Goal: Information Seeking & Learning: Learn about a topic

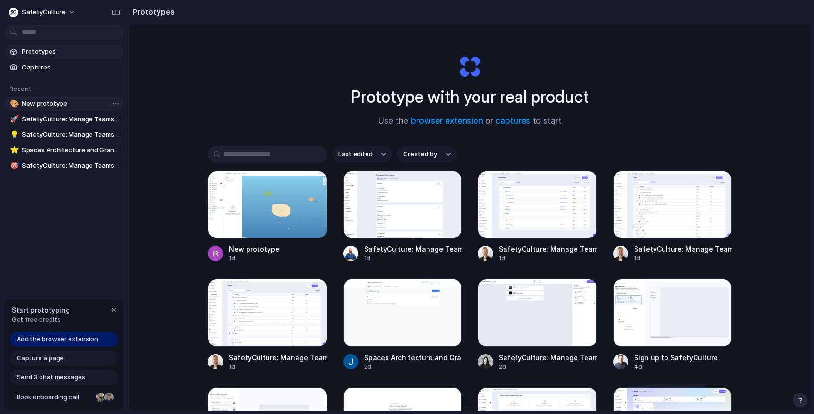
click at [64, 108] on span "New prototype" at bounding box center [71, 104] width 98 height 10
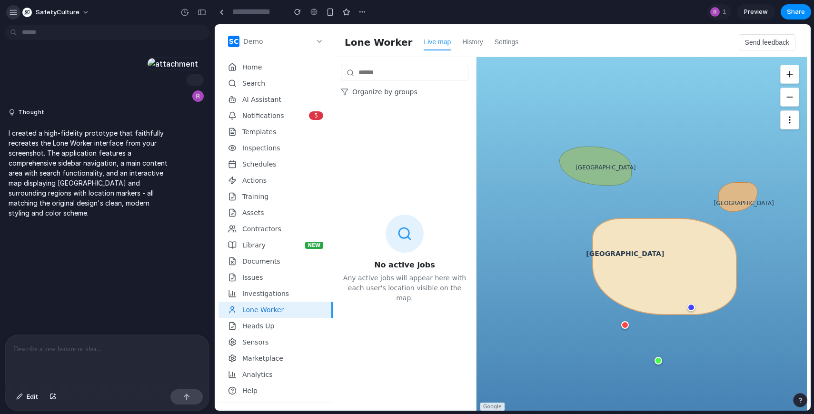
click at [11, 11] on div "button" at bounding box center [13, 12] width 9 height 9
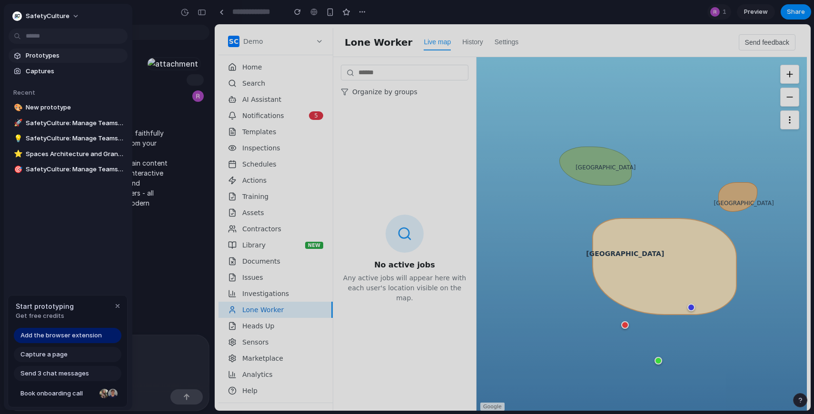
click at [59, 54] on span "Prototypes" at bounding box center [75, 56] width 98 height 10
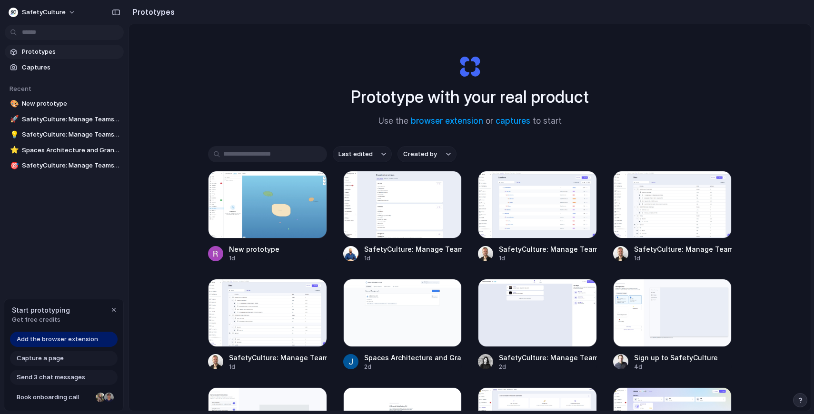
click at [78, 337] on span "Add the browser extension" at bounding box center [57, 340] width 81 height 10
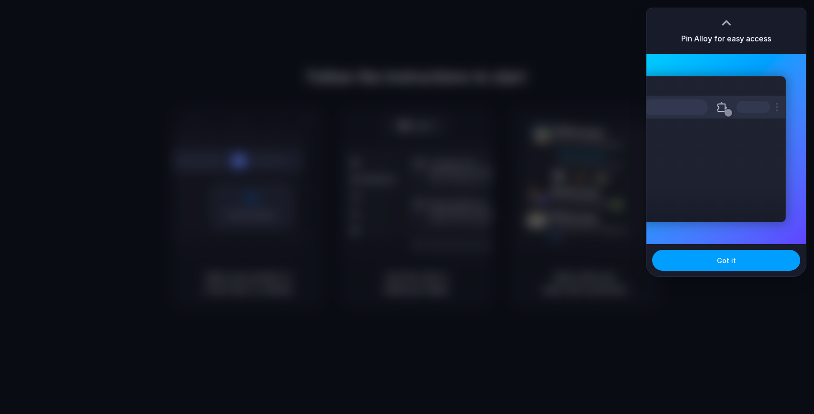
click at [691, 258] on button "Got it" at bounding box center [726, 260] width 148 height 21
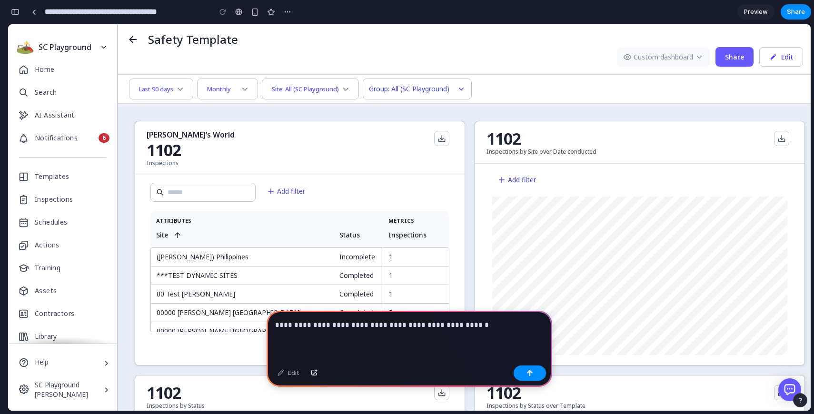
click at [395, 329] on p "**********" at bounding box center [409, 324] width 268 height 11
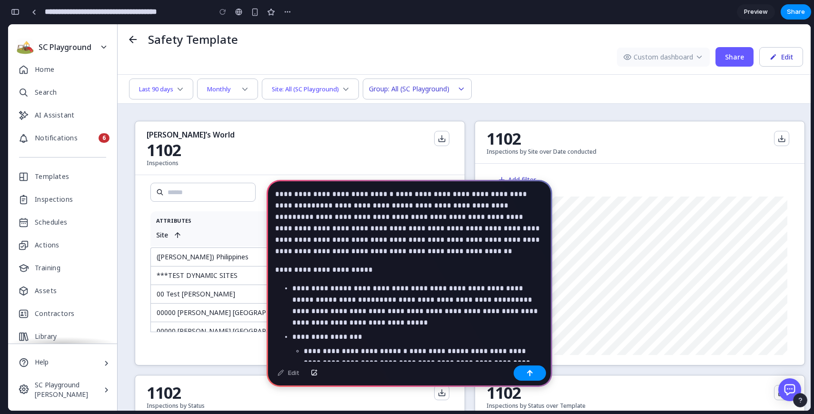
scroll to position [946, 0]
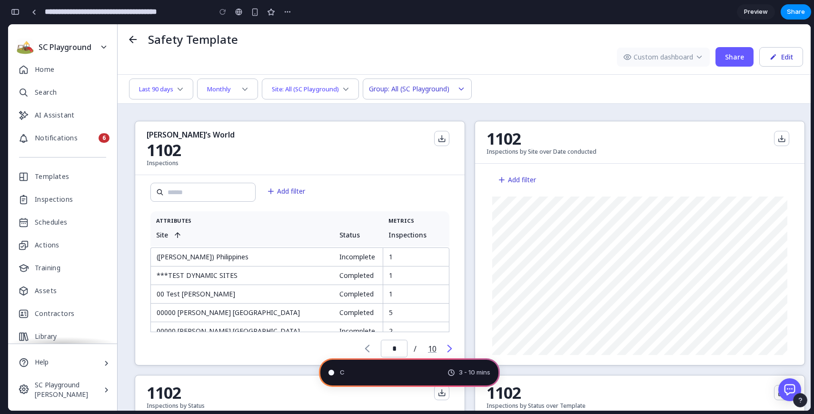
type input "**********"
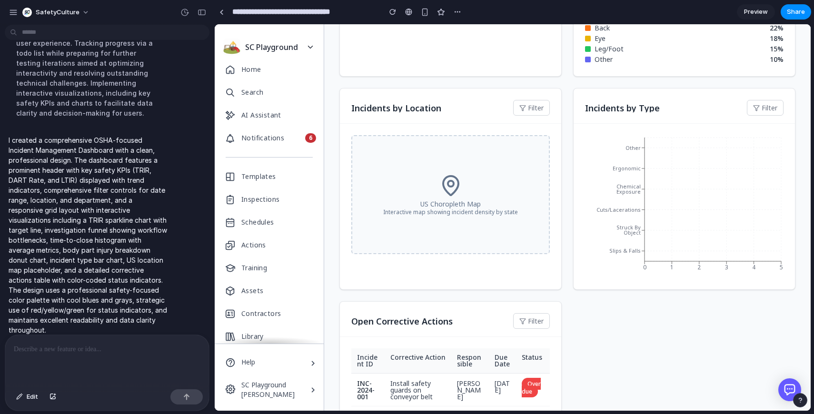
scroll to position [584, 0]
click at [402, 209] on p "Interactive map showing incident density by state" at bounding box center [450, 212] width 135 height 6
click at [467, 206] on p "US Choropleth Map" at bounding box center [450, 203] width 60 height 7
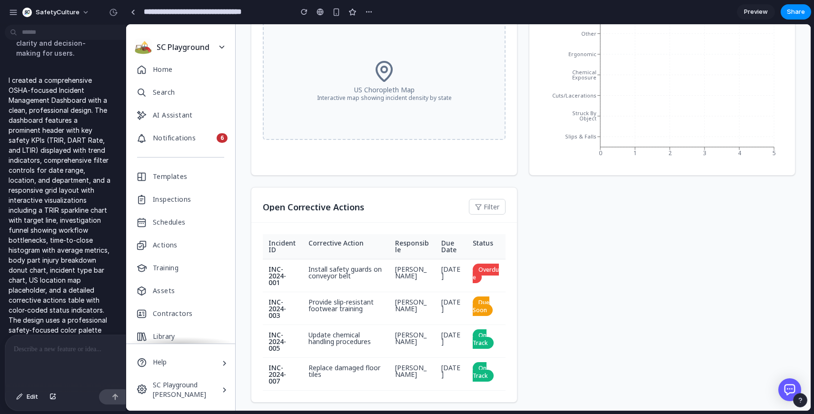
scroll to position [413, 0]
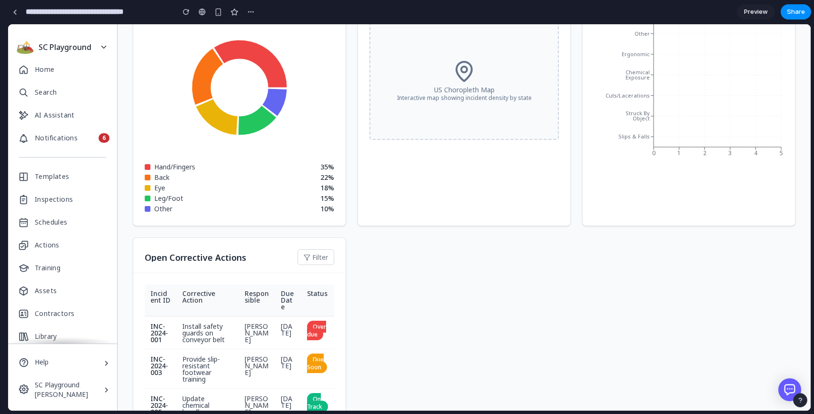
drag, startPoint x: 213, startPoint y: 199, endPoint x: 0, endPoint y: 192, distance: 213.3
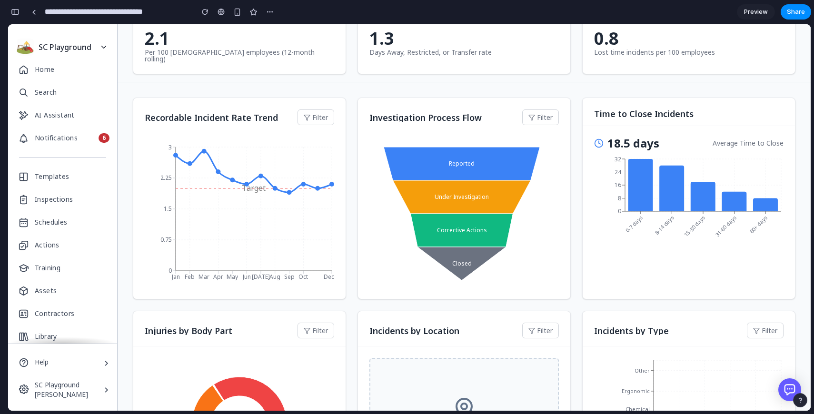
scroll to position [78, 0]
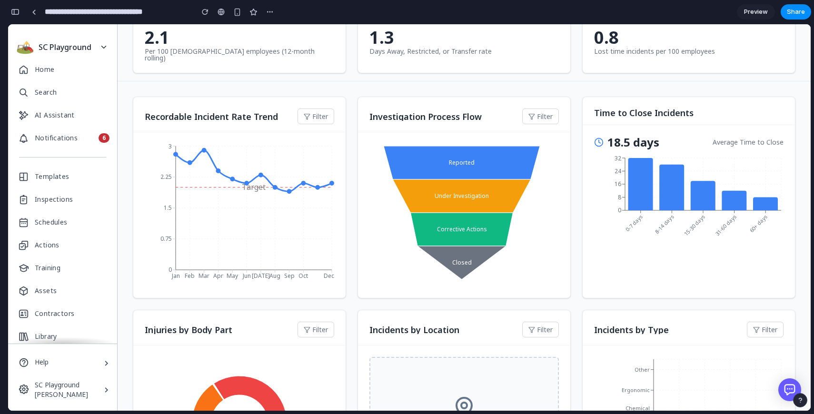
click at [312, 110] on button "Filter" at bounding box center [315, 116] width 37 height 16
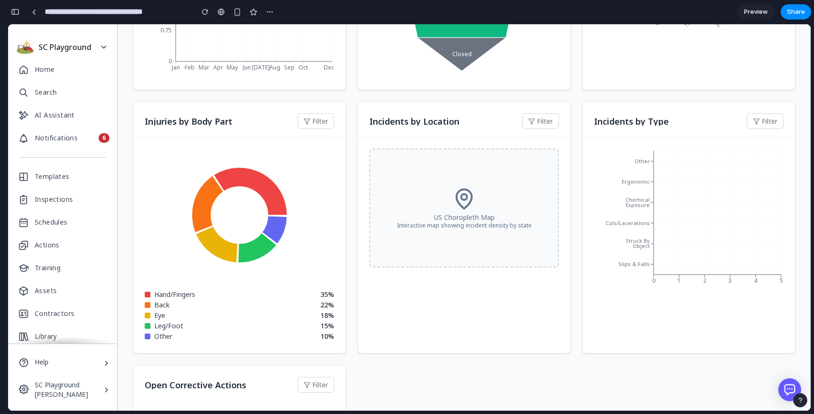
scroll to position [285, 0]
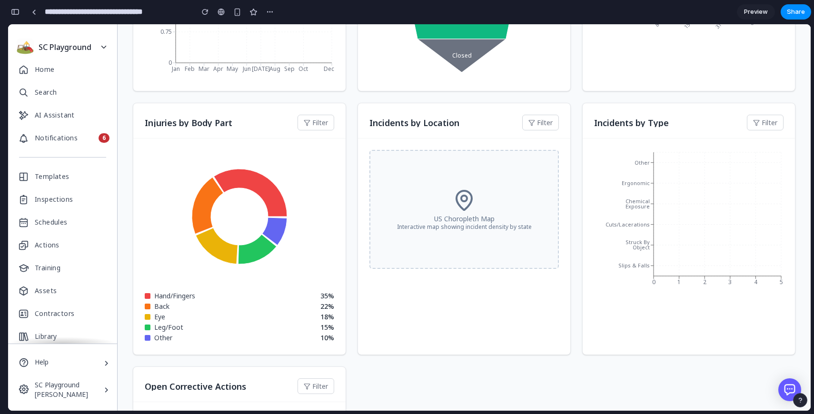
click at [756, 266] on icon "0 1 2 3 4 5 Slips & Falls Struck By Object Cuts/Lacerations Chemical Exposure E…" at bounding box center [688, 221] width 189 height 143
click at [653, 234] on icon "0 1 2 3 4 5 Slips & Falls Struck By Object Cuts/Lacerations Chemical Exposure E…" at bounding box center [688, 221] width 189 height 143
drag, startPoint x: 575, startPoint y: 337, endPoint x: 311, endPoint y: 271, distance: 272.7
click at [561, 335] on div "Recordable Incident Rate Trend Filter Jan Feb Mar Apr May Jun Jul Aug Sep Oct D…" at bounding box center [464, 246] width 662 height 712
click at [256, 241] on icon at bounding box center [257, 250] width 38 height 30
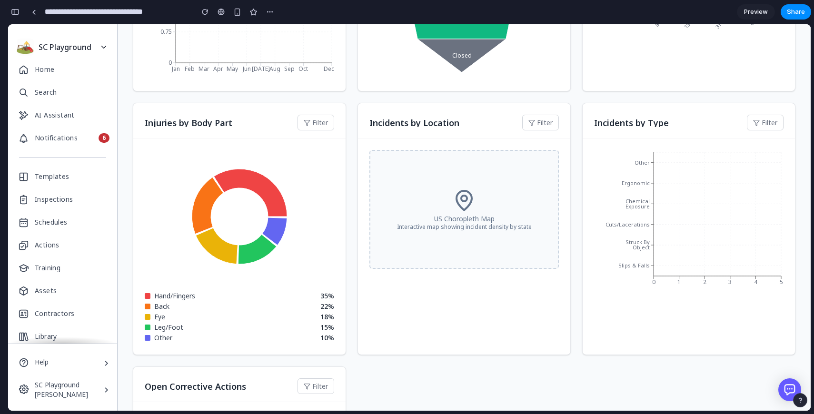
click at [276, 228] on icon at bounding box center [274, 231] width 25 height 28
drag, startPoint x: 172, startPoint y: 276, endPoint x: 168, endPoint y: 281, distance: 6.2
click at [170, 279] on div "Hand/Fingers 35 % Back 22 % Eye 18 % Leg/Foot 15 % Other 10 %" at bounding box center [239, 246] width 212 height 216
click at [163, 293] on span "Hand/Fingers" at bounding box center [174, 296] width 41 height 7
click at [146, 293] on div at bounding box center [148, 296] width 6 height 6
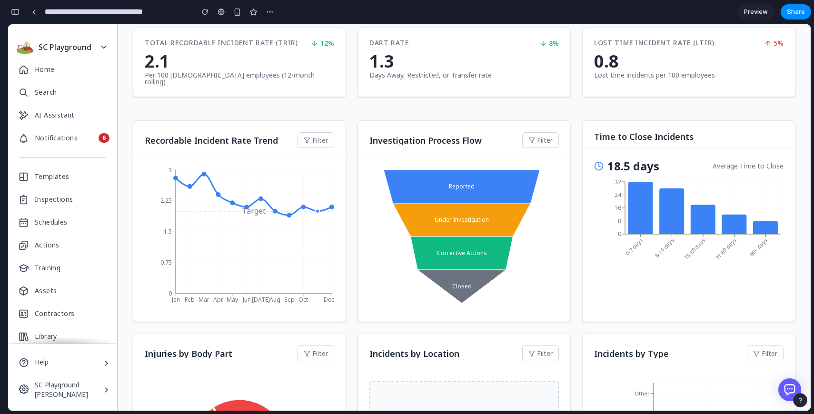
scroll to position [0, 0]
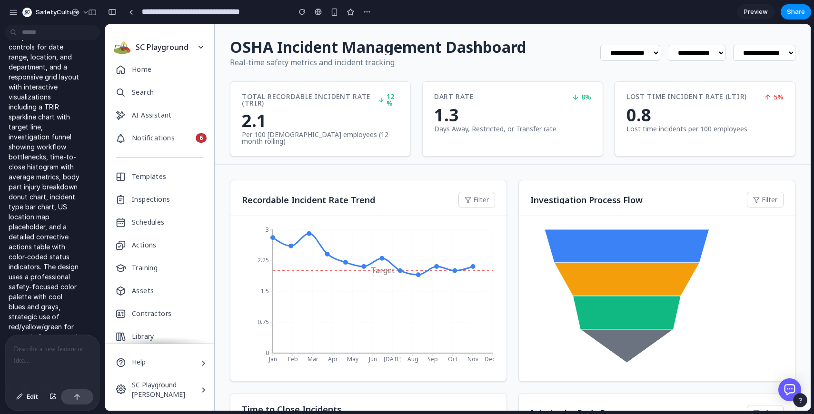
click at [18, 358] on div at bounding box center [52, 360] width 94 height 50
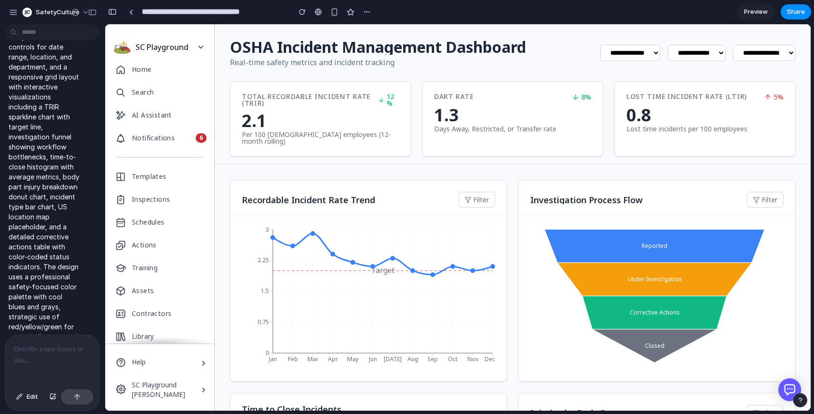
click at [40, 361] on div at bounding box center [52, 360] width 94 height 50
click at [58, 363] on div at bounding box center [52, 360] width 94 height 50
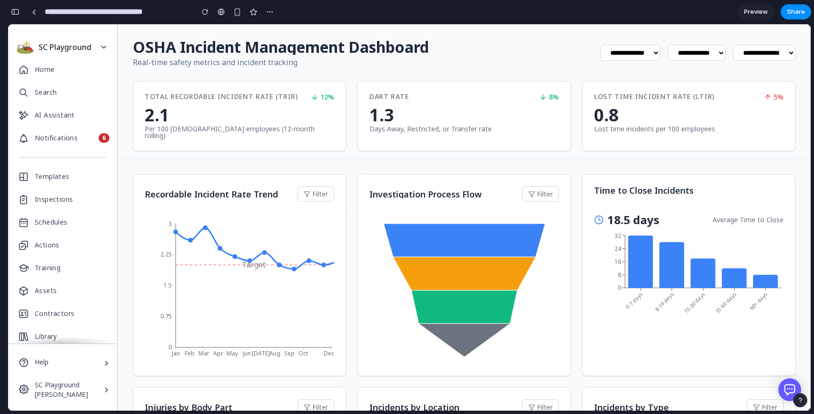
click at [18, 16] on button "button" at bounding box center [15, 11] width 15 height 15
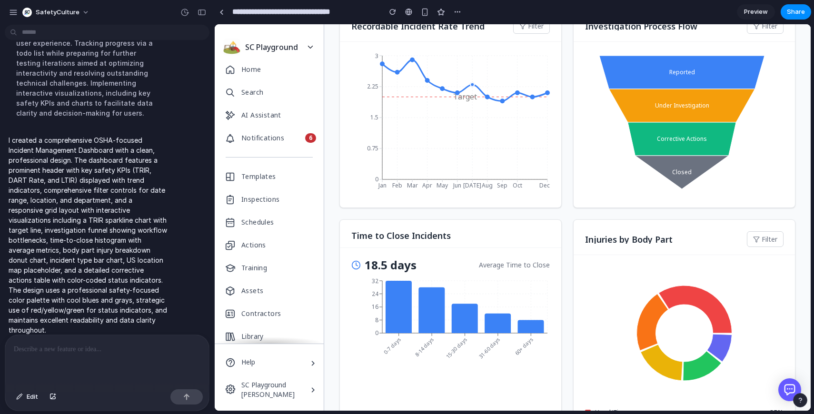
scroll to position [239, 0]
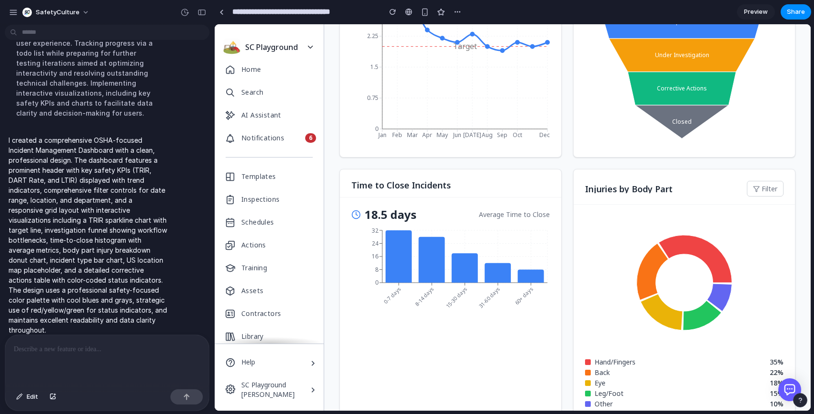
click at [396, 243] on icon at bounding box center [398, 256] width 26 height 52
click at [427, 265] on icon at bounding box center [431, 260] width 26 height 46
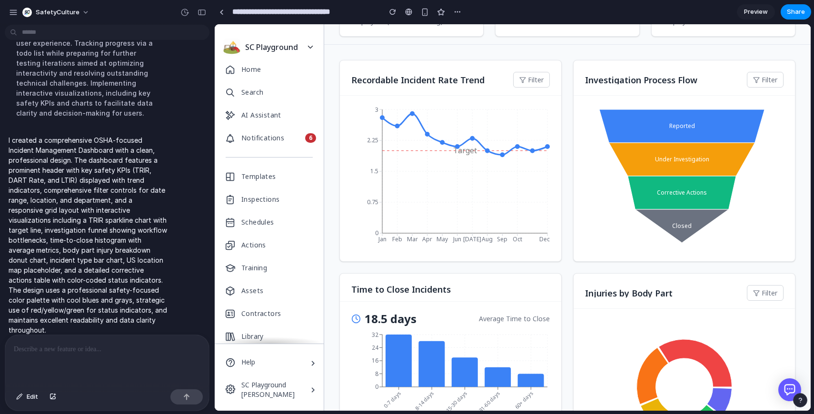
scroll to position [0, 0]
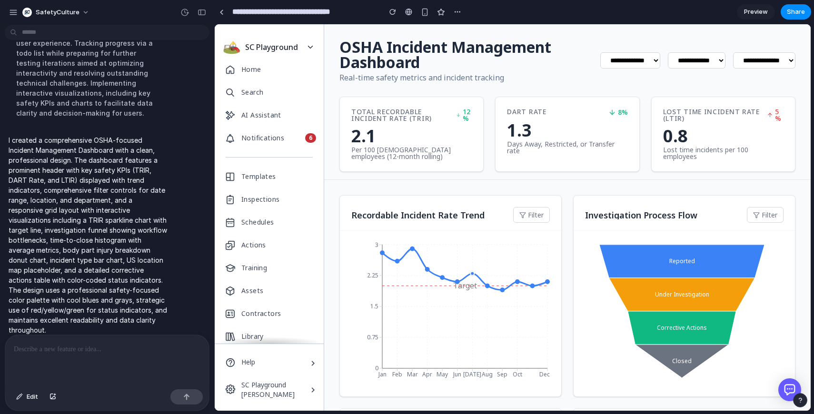
click at [466, 281] on tspan "Target" at bounding box center [465, 285] width 24 height 10
click at [616, 270] on icon at bounding box center [681, 261] width 165 height 33
click at [671, 300] on icon at bounding box center [682, 294] width 146 height 33
click at [563, 116] on div "DART Rate 8%" at bounding box center [567, 112] width 120 height 8
click at [376, 124] on div "Total Recordable Incident Rate (TRIR) 12% 2.1 Per 100 full-time employees (12-m…" at bounding box center [411, 134] width 144 height 75
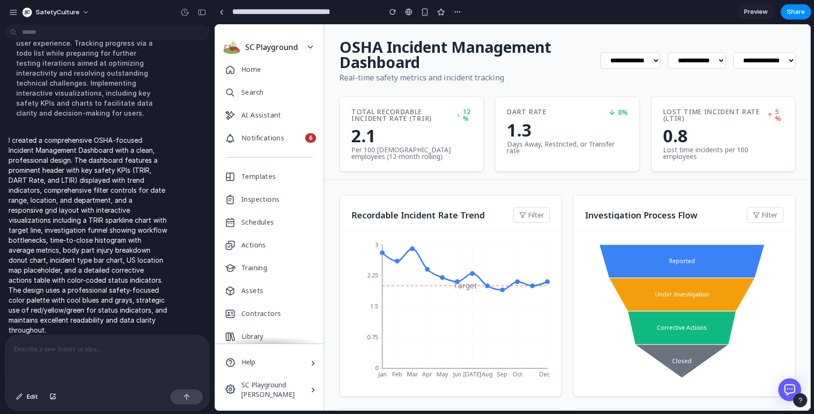
click at [767, 119] on div "5%" at bounding box center [775, 114] width 17 height 13
click at [119, 348] on p at bounding box center [107, 349] width 187 height 11
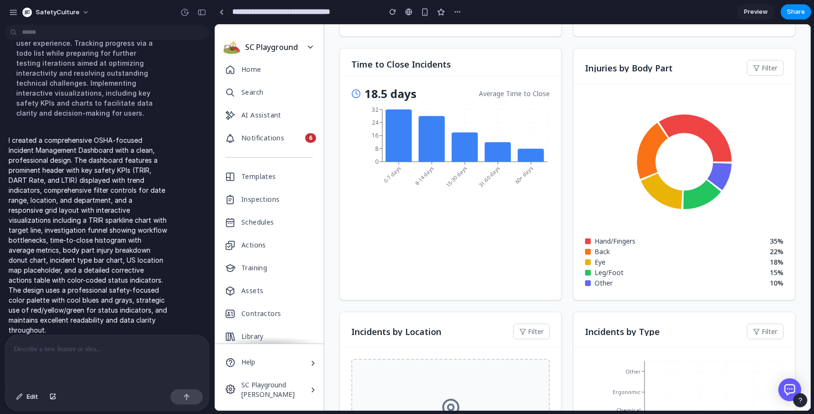
scroll to position [348, 0]
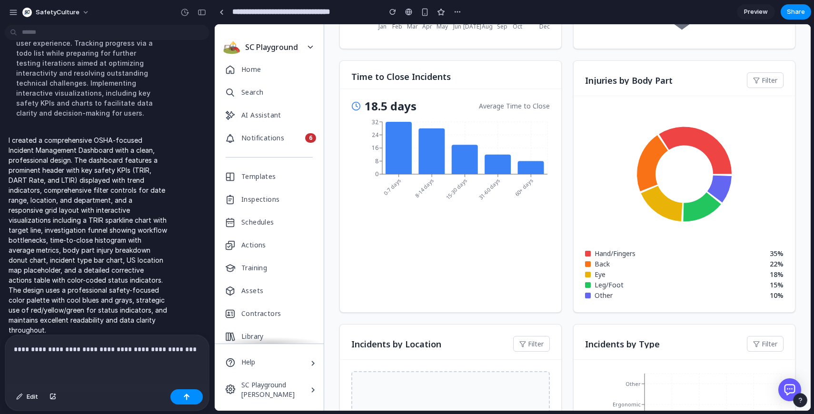
click at [209, 354] on div "**********" at bounding box center [107, 360] width 204 height 50
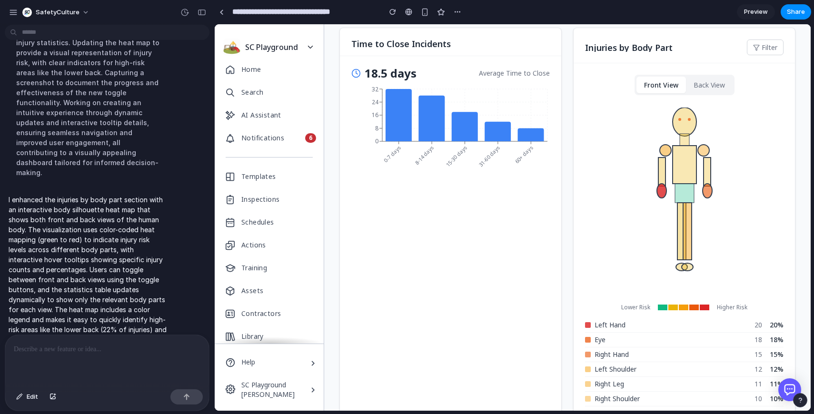
scroll to position [382, 0]
click at [709, 94] on div "Front View Back View" at bounding box center [684, 84] width 100 height 20
click at [705, 86] on button "Back View" at bounding box center [709, 84] width 47 height 17
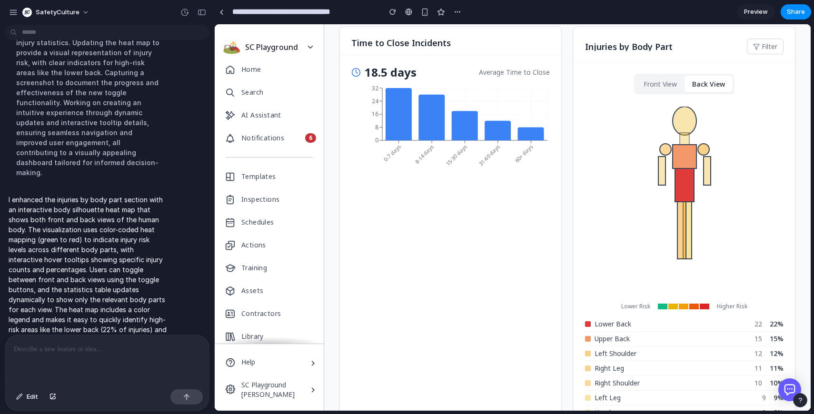
click at [672, 81] on button "Front View" at bounding box center [660, 84] width 49 height 17
click at [702, 83] on button "Back View" at bounding box center [709, 84] width 47 height 17
click at [666, 87] on button "Front View" at bounding box center [660, 84] width 49 height 17
click at [697, 90] on button "Back View" at bounding box center [709, 84] width 47 height 17
click at [654, 82] on button "Front View" at bounding box center [660, 84] width 49 height 17
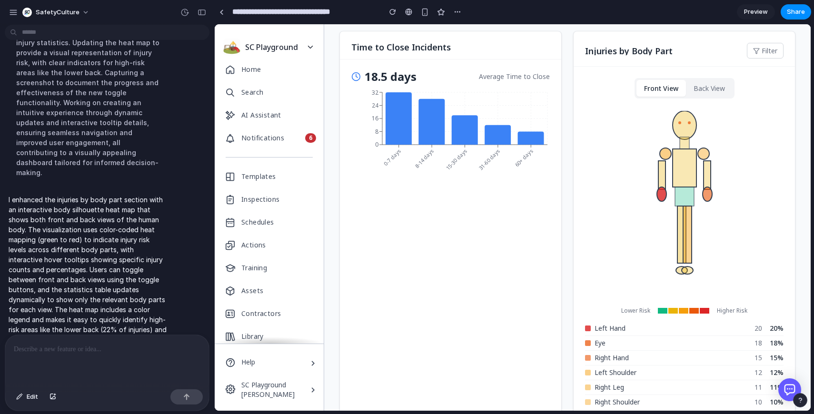
scroll to position [376, 0]
click at [199, 12] on div "button" at bounding box center [201, 12] width 9 height 7
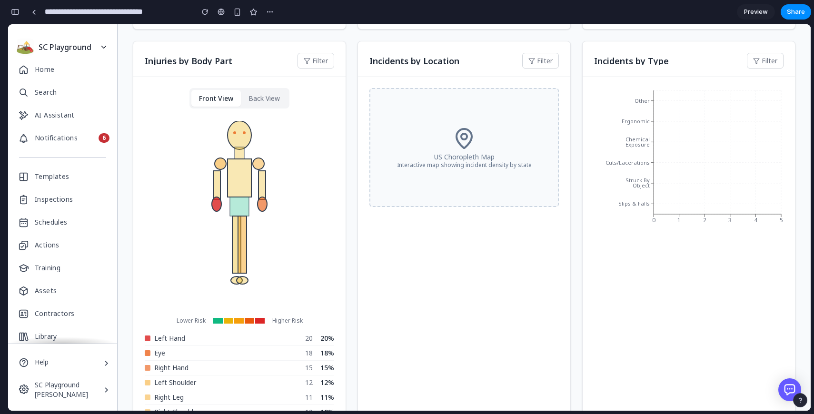
scroll to position [347, 0]
click at [21, 15] on button "button" at bounding box center [15, 11] width 15 height 15
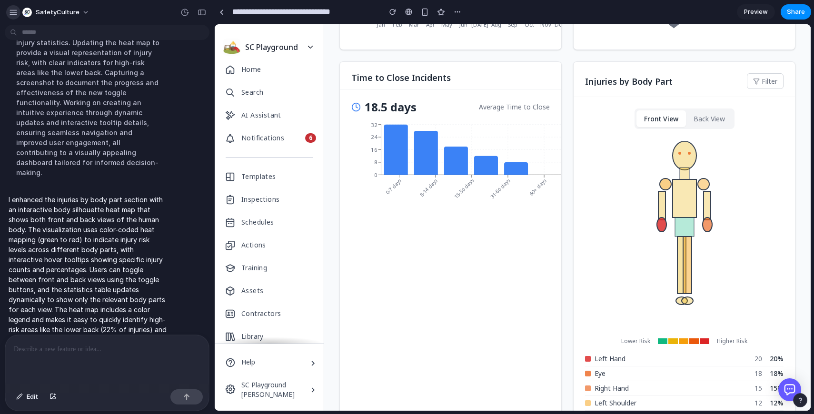
scroll to position [374, 0]
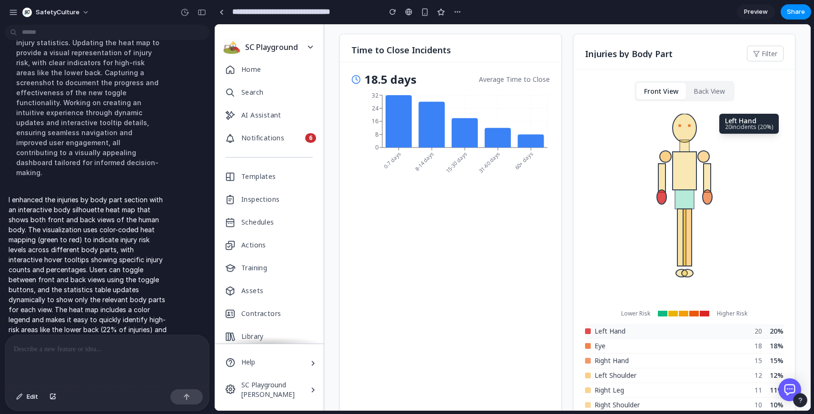
click at [638, 335] on div "Left Hand 20 20 %" at bounding box center [684, 331] width 198 height 15
click at [631, 344] on div "Eye 18 18 %" at bounding box center [684, 346] width 198 height 15
click at [200, 10] on div "button" at bounding box center [201, 12] width 9 height 7
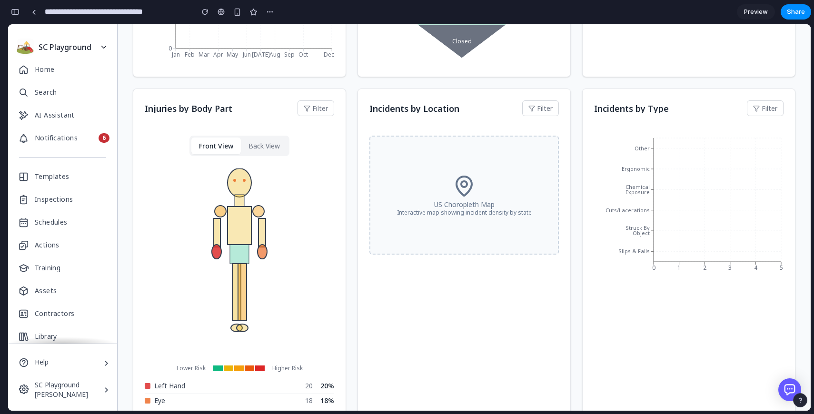
scroll to position [321, 0]
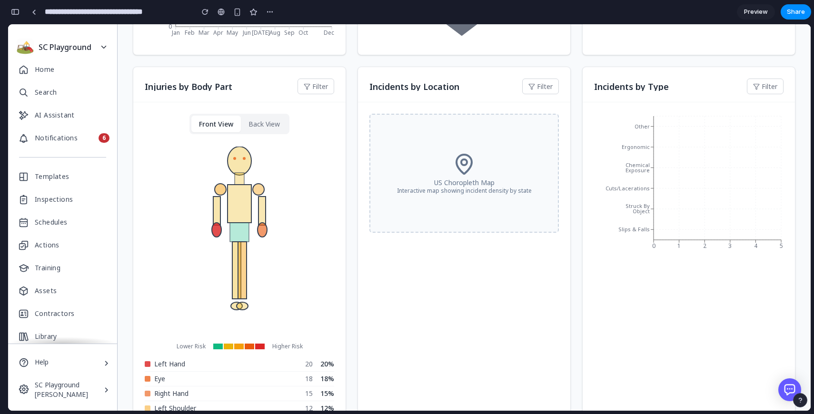
click at [273, 118] on button "Back View" at bounding box center [264, 124] width 47 height 17
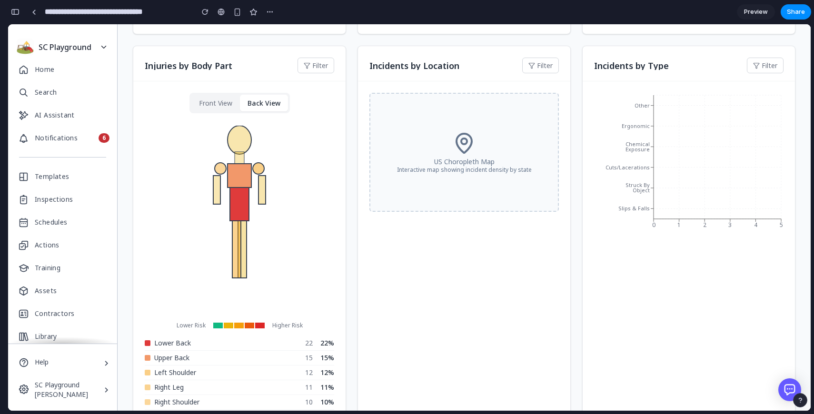
scroll to position [340, 0]
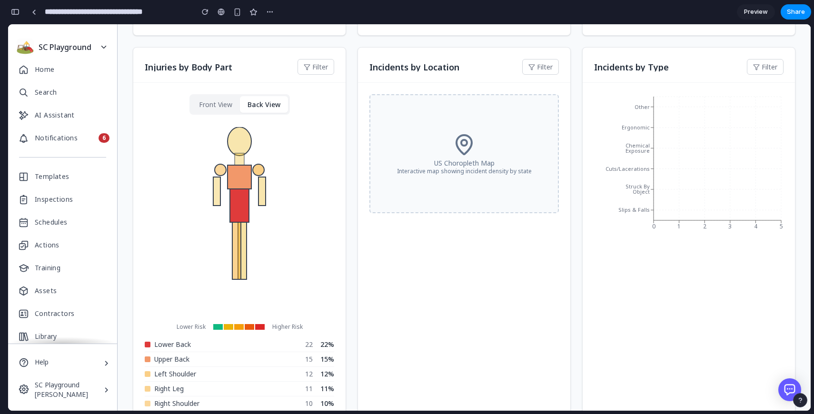
click at [209, 96] on button "Front View" at bounding box center [215, 104] width 49 height 17
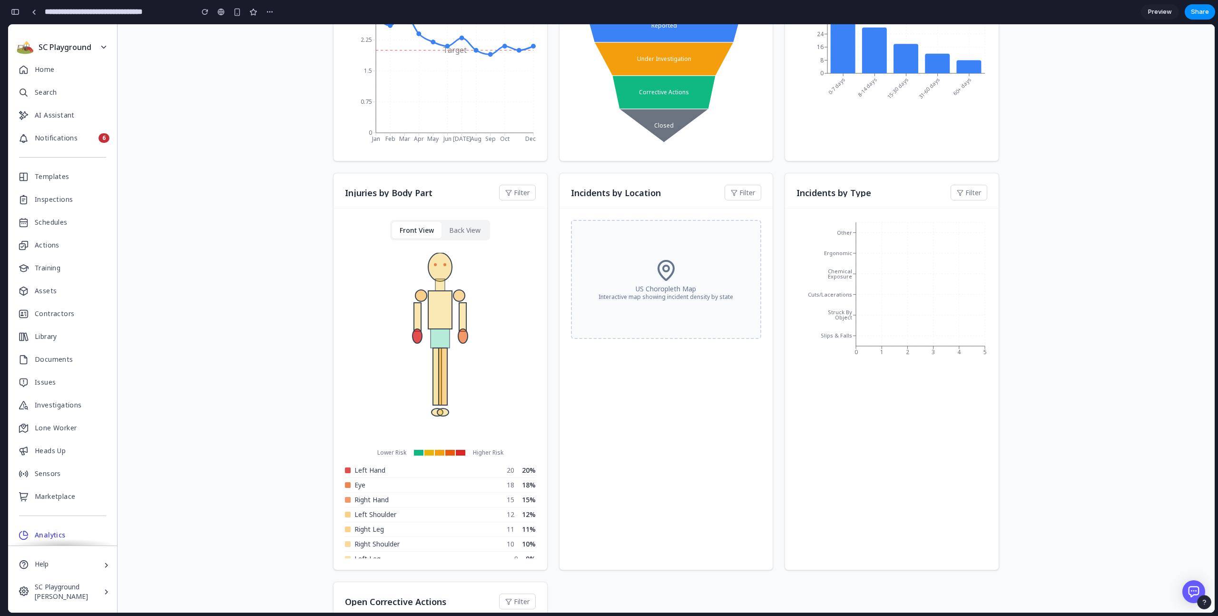
scroll to position [289, 0]
